Goal: Task Accomplishment & Management: Use online tool/utility

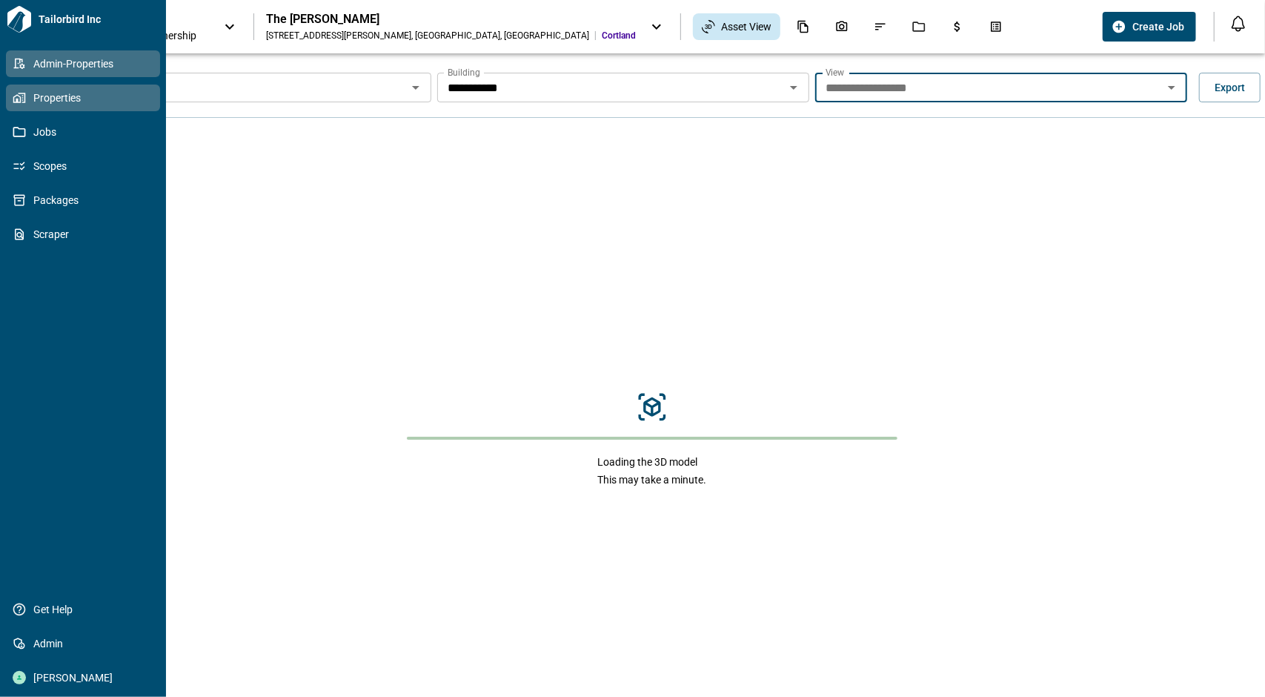
click at [16, 58] on icon at bounding box center [19, 63] width 13 height 13
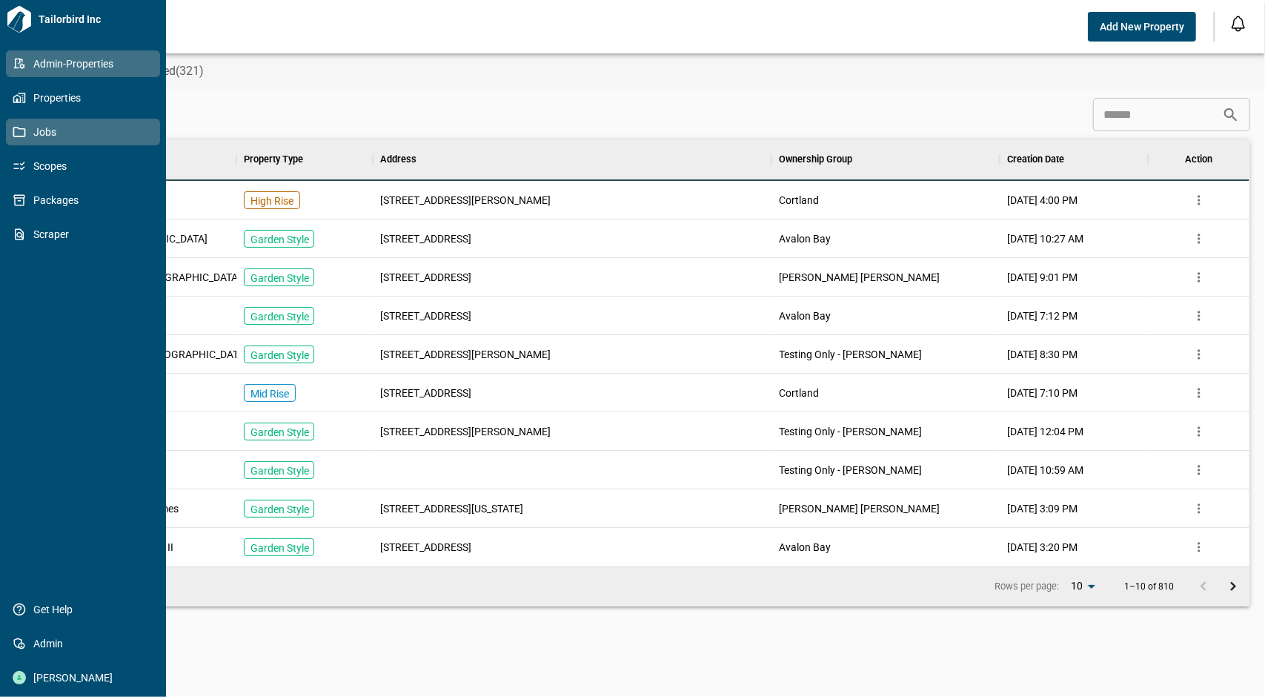
scroll to position [415, 1190]
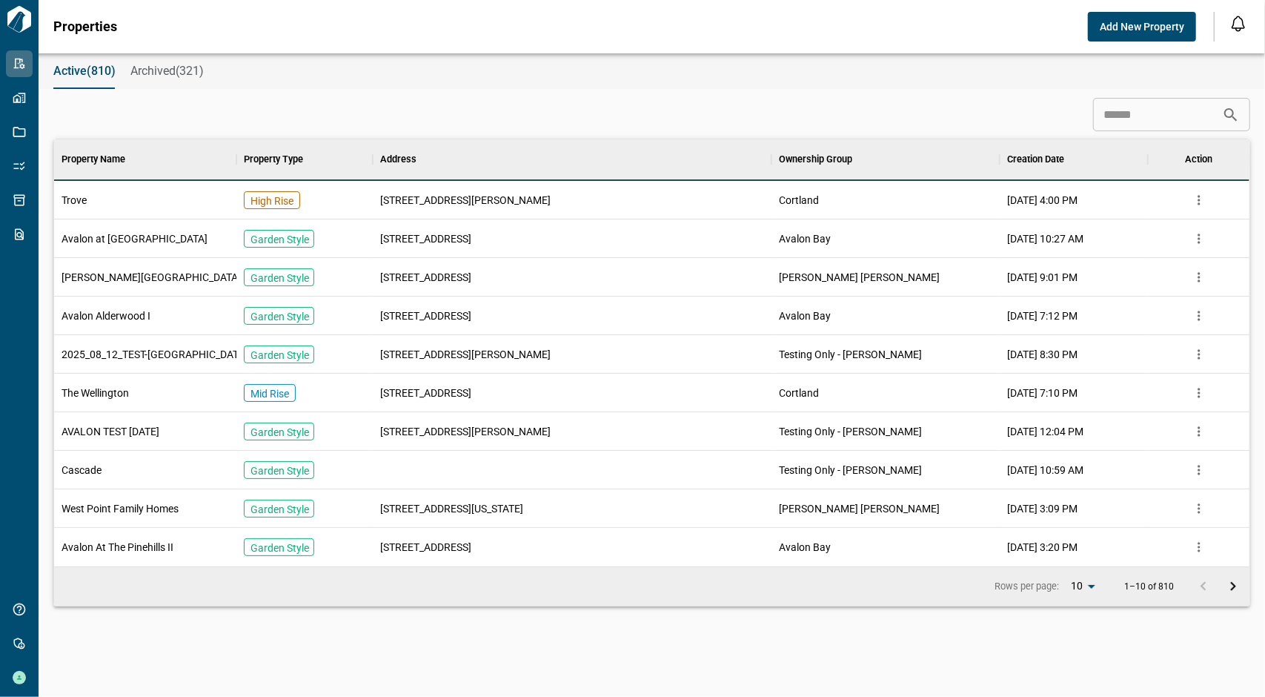
click at [474, 76] on div "Active(810) Archived(321)" at bounding box center [652, 71] width 1227 height 36
click at [1109, 116] on input at bounding box center [1157, 115] width 129 height 30
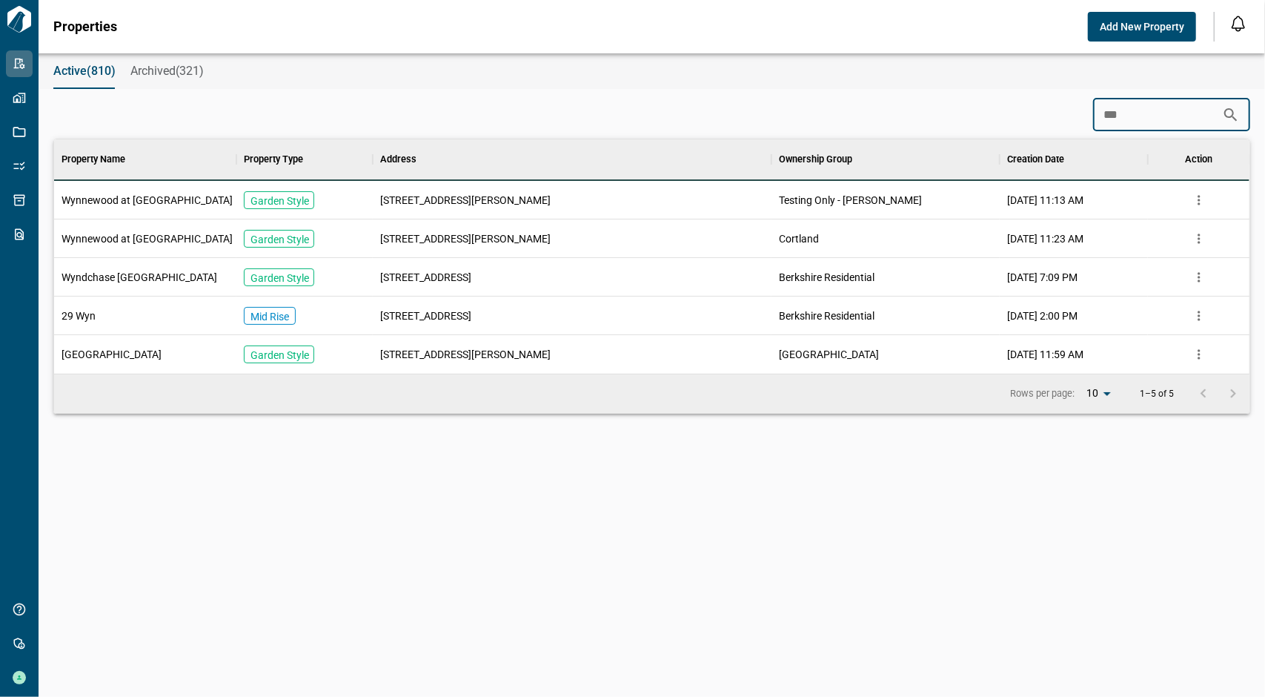
scroll to position [222, 1190]
type input "***"
click at [115, 244] on span "Wynnewood at [GEOGRAPHIC_DATA]" at bounding box center [147, 238] width 171 height 15
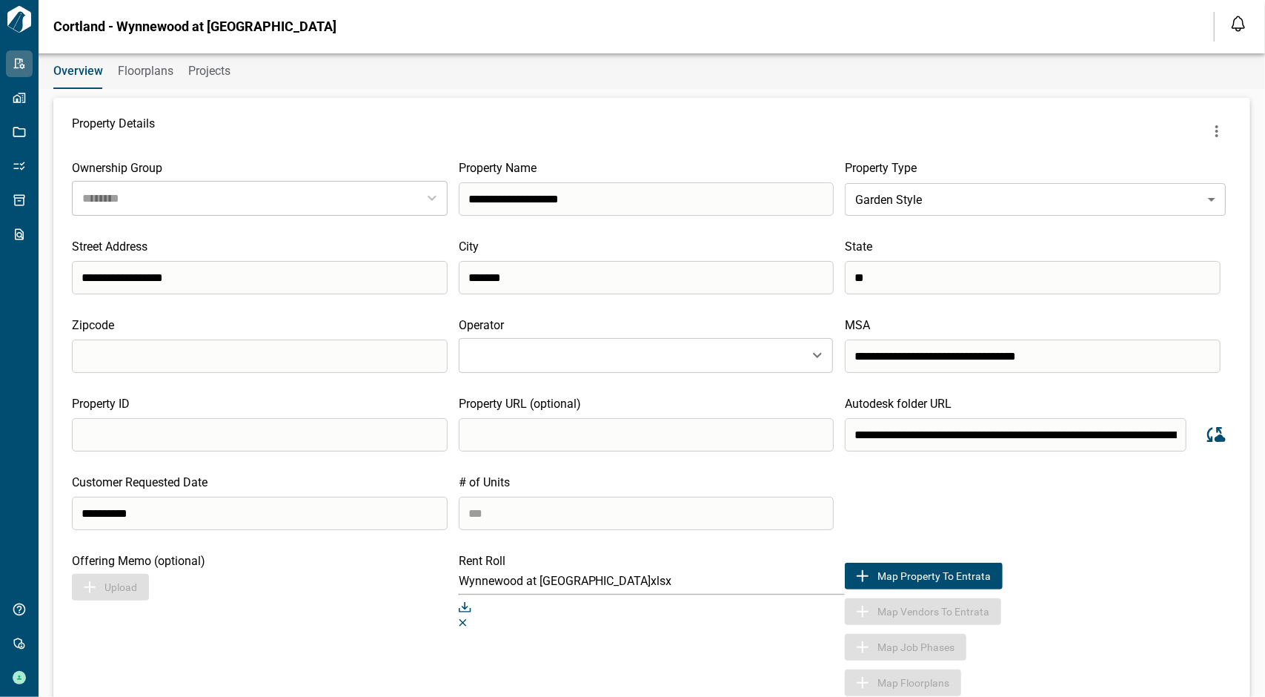
click at [603, 74] on div "Overview Floorplans Projects" at bounding box center [652, 71] width 1227 height 36
click at [146, 70] on span "Floorplans" at bounding box center [146, 71] width 56 height 15
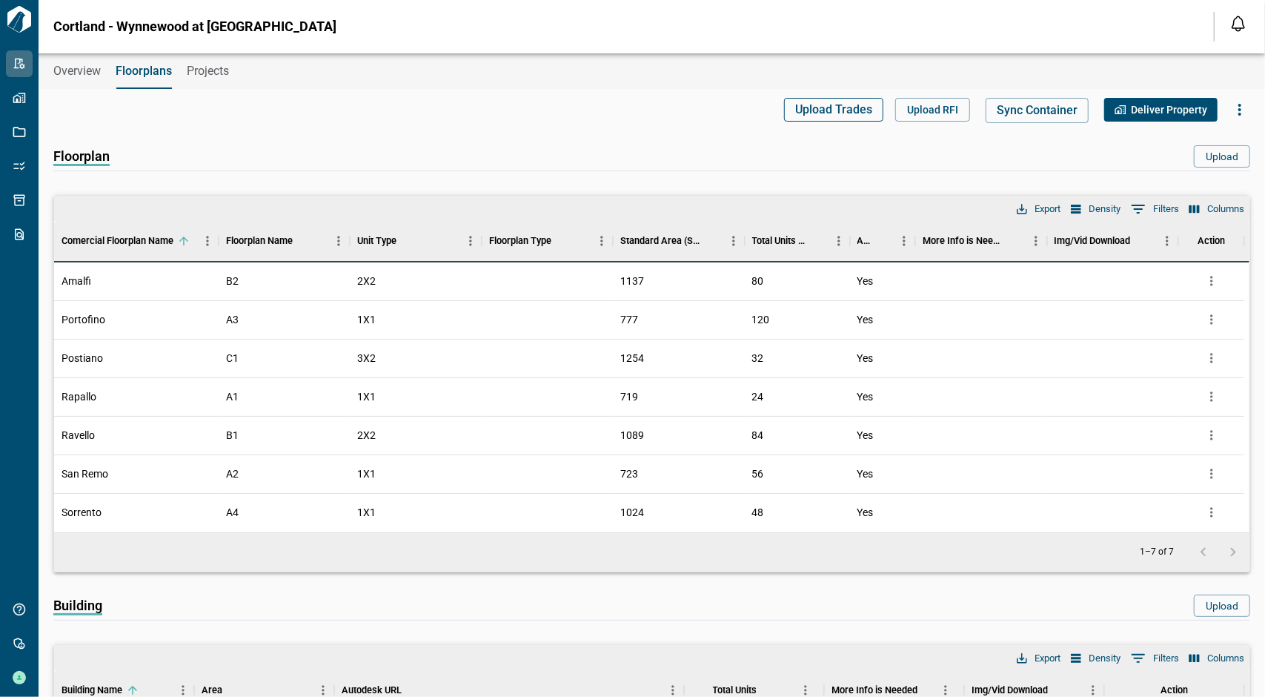
click at [834, 107] on span "Upload Trades" at bounding box center [833, 109] width 77 height 15
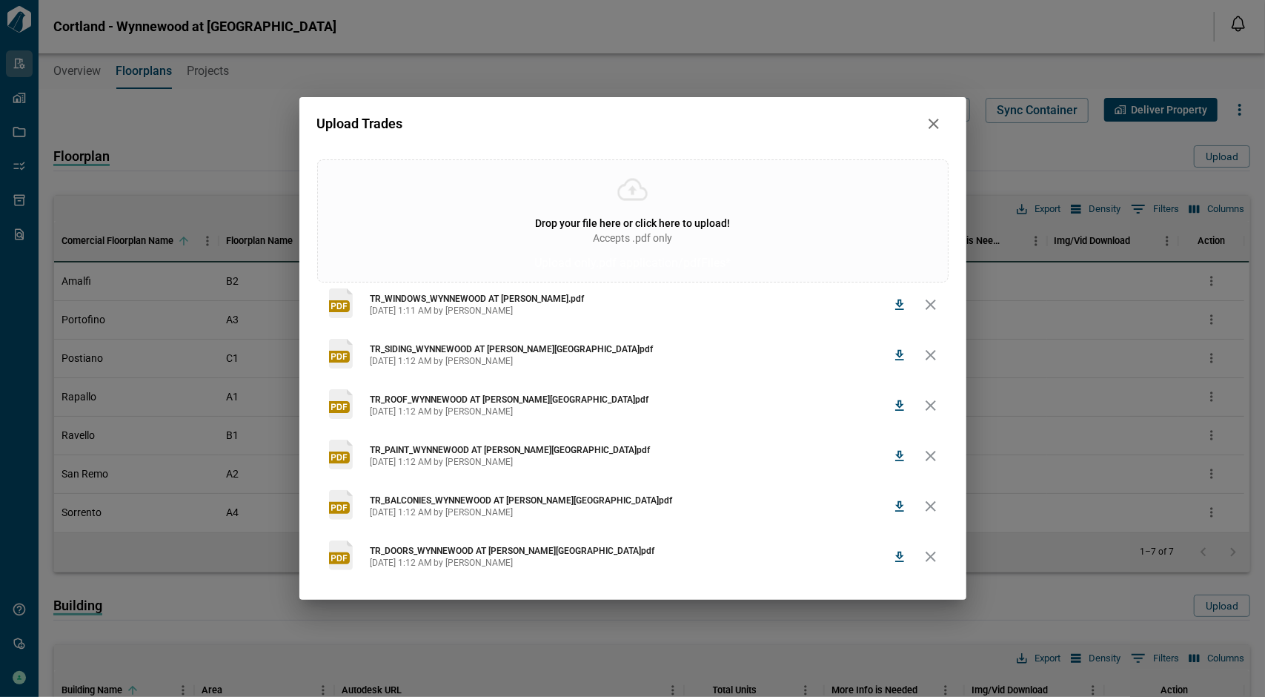
click at [925, 301] on icon "delete" at bounding box center [931, 305] width 18 height 18
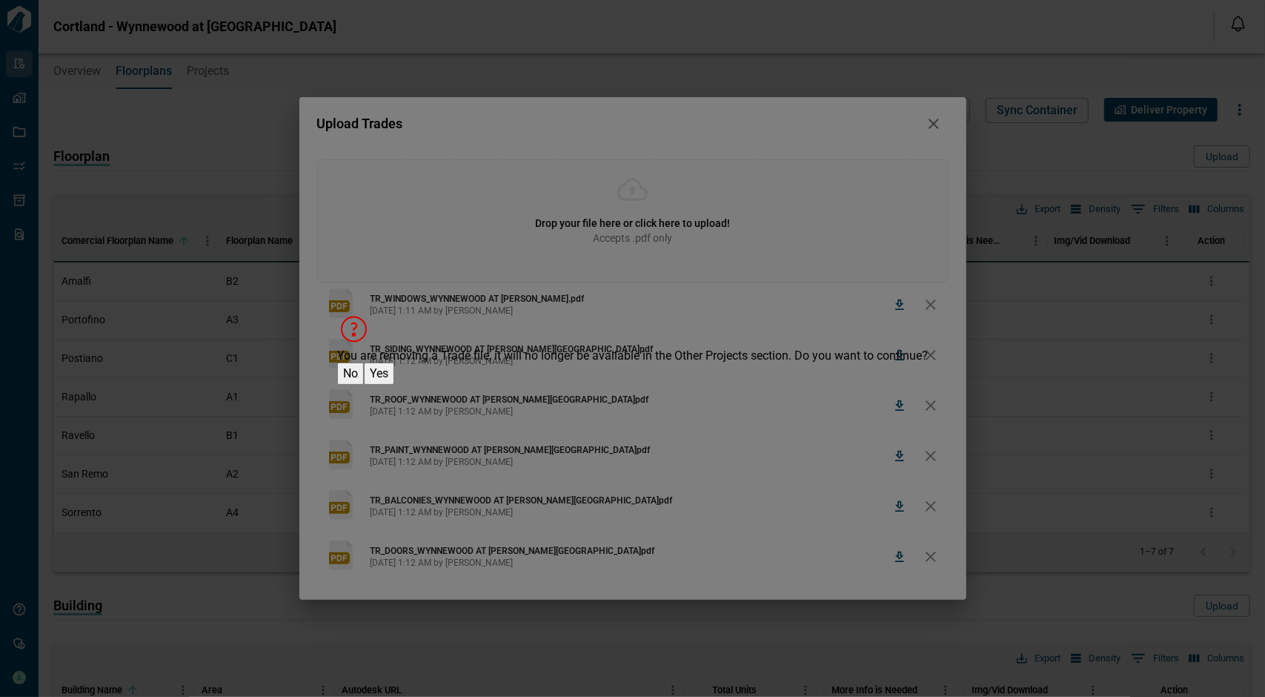
click at [388, 382] on p "Yes" at bounding box center [379, 374] width 19 height 18
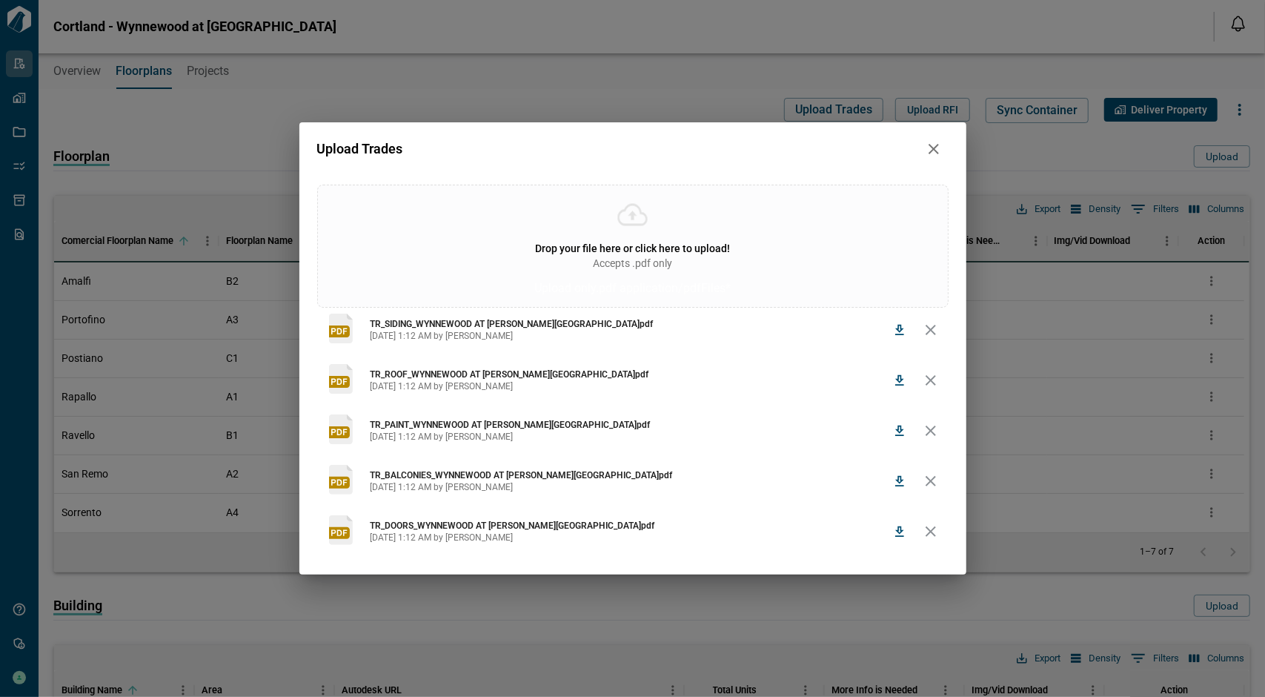
click at [612, 242] on div "Drop your file here or click here to upload! Accepts .pdf only" at bounding box center [632, 256] width 195 height 30
click at [0, 0] on input "Drop your file here or click here to upload! Accepts .pdf only Upload only .pdf…" at bounding box center [0, 0] width 0 height 0
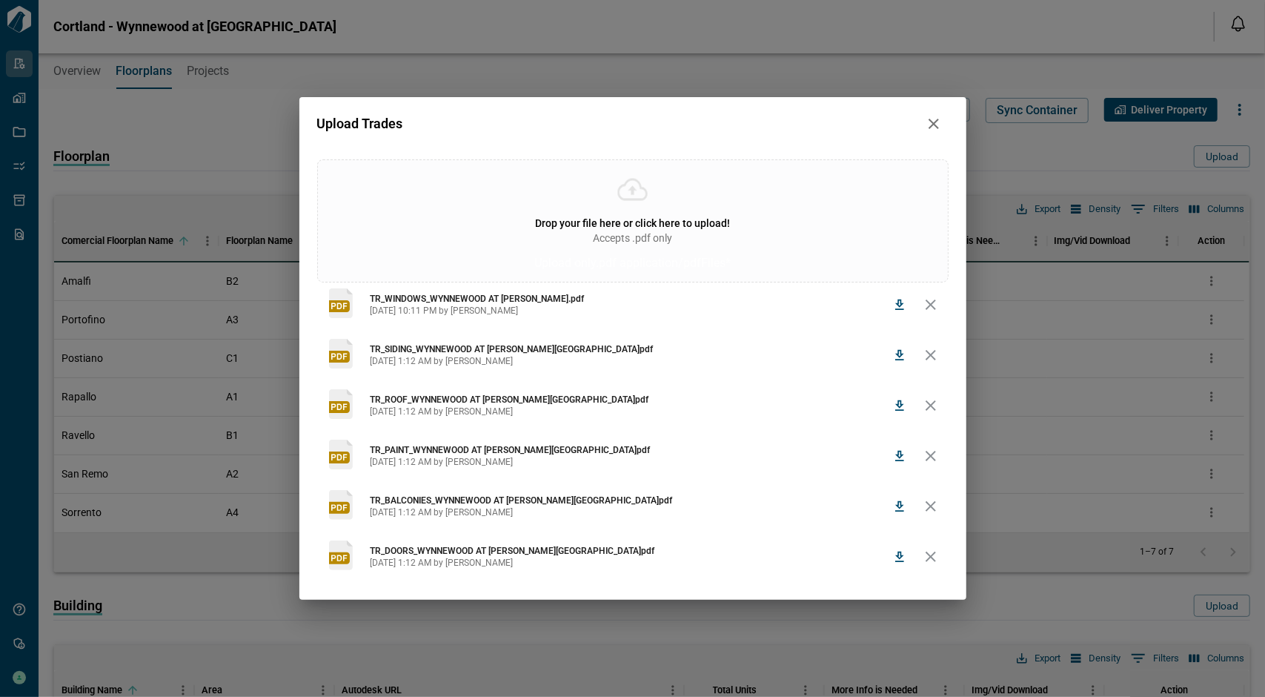
click at [650, 180] on div "Drop your file here or click here to upload! Accepts .pdf only Upload only .pdf…" at bounding box center [633, 220] width 632 height 123
click at [0, 0] on input "Drop your file here or click here to upload! Accepts .pdf only Upload only .pdf…" at bounding box center [0, 0] width 0 height 0
